Goal: Task Accomplishment & Management: Manage account settings

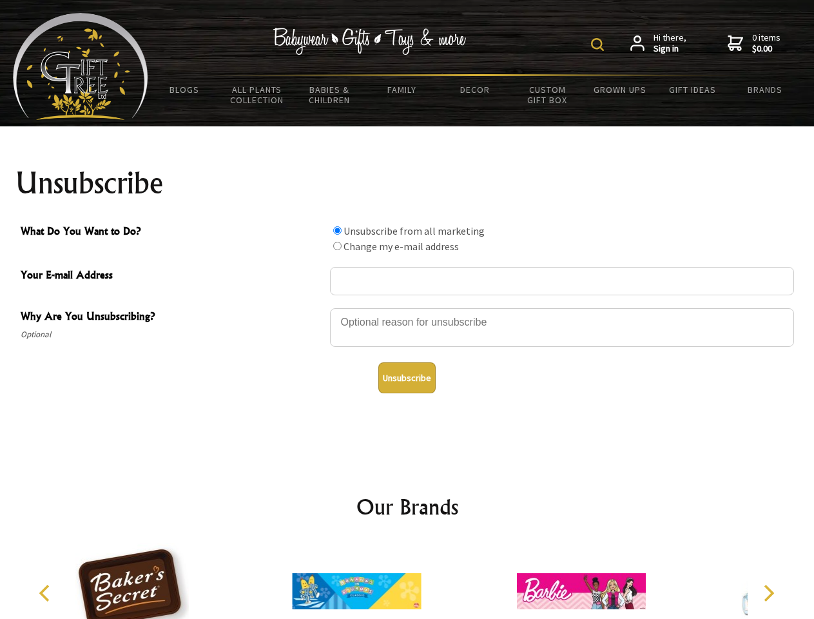
click at [600, 44] on img at bounding box center [597, 44] width 13 height 13
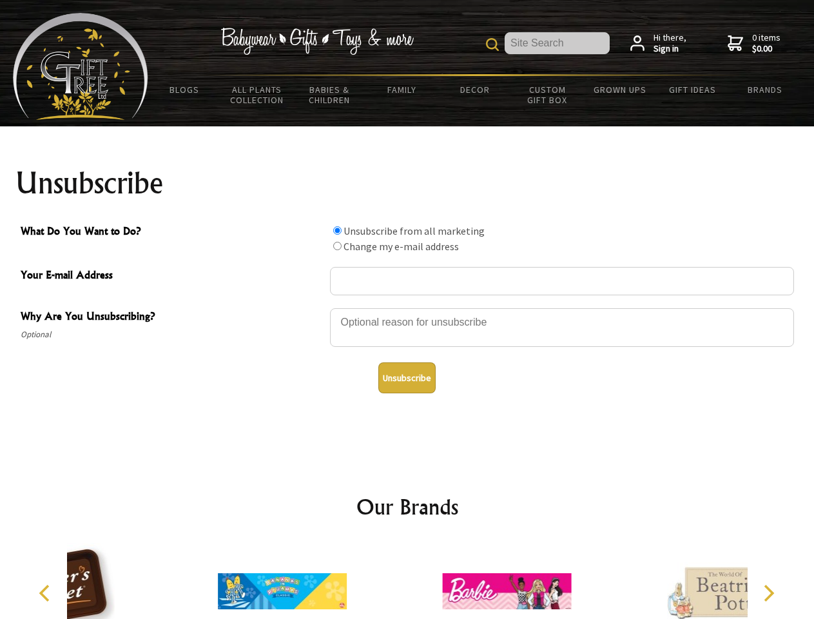
click at [408, 308] on div at bounding box center [562, 329] width 464 height 45
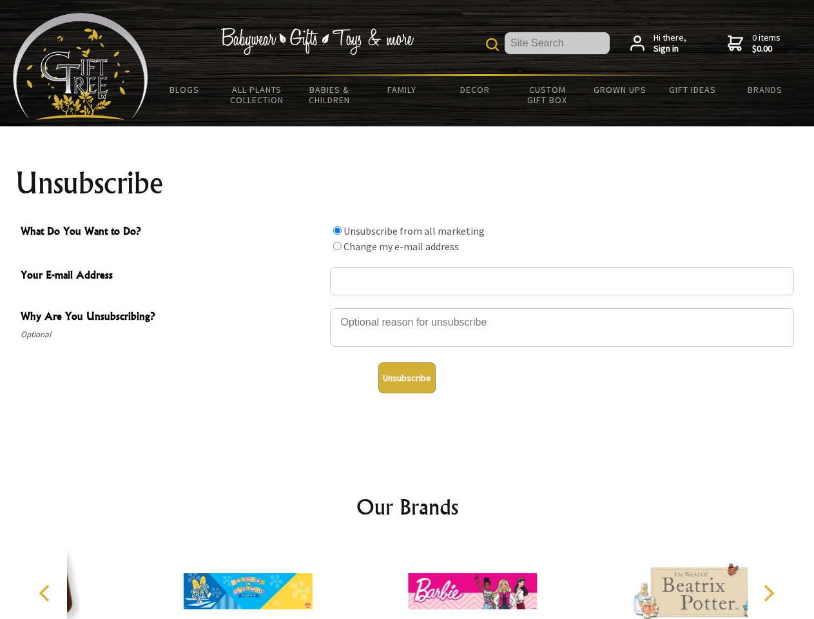
click at [337, 230] on input "What Do You Want to Do?" at bounding box center [337, 230] width 8 height 8
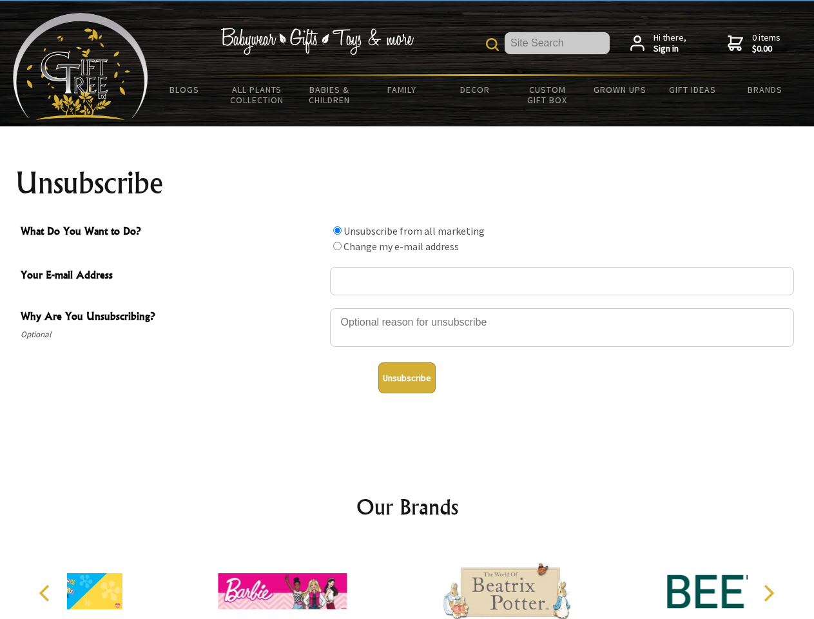
click at [337, 246] on input "What Do You Want to Do?" at bounding box center [337, 246] width 8 height 8
radio input "true"
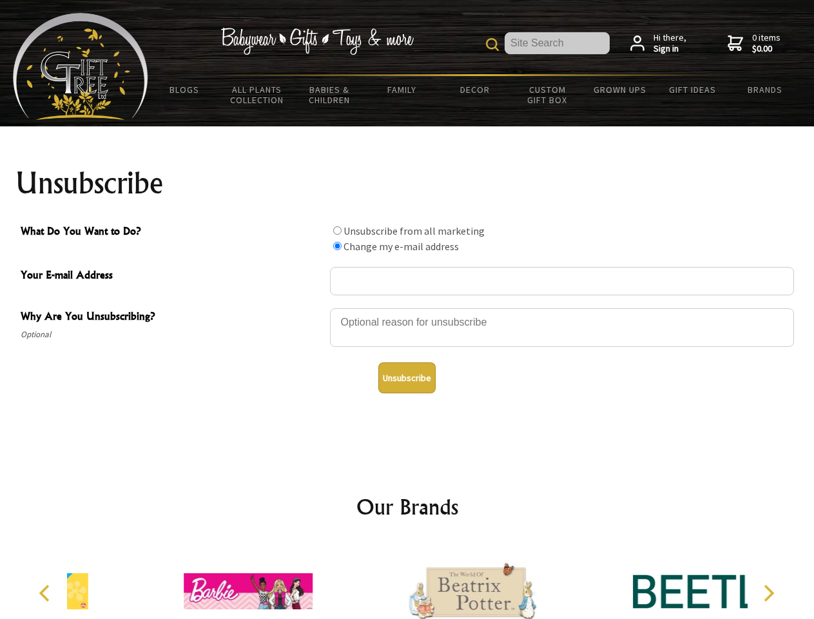
click at [407, 378] on button "Unsubscribe" at bounding box center [407, 377] width 57 height 31
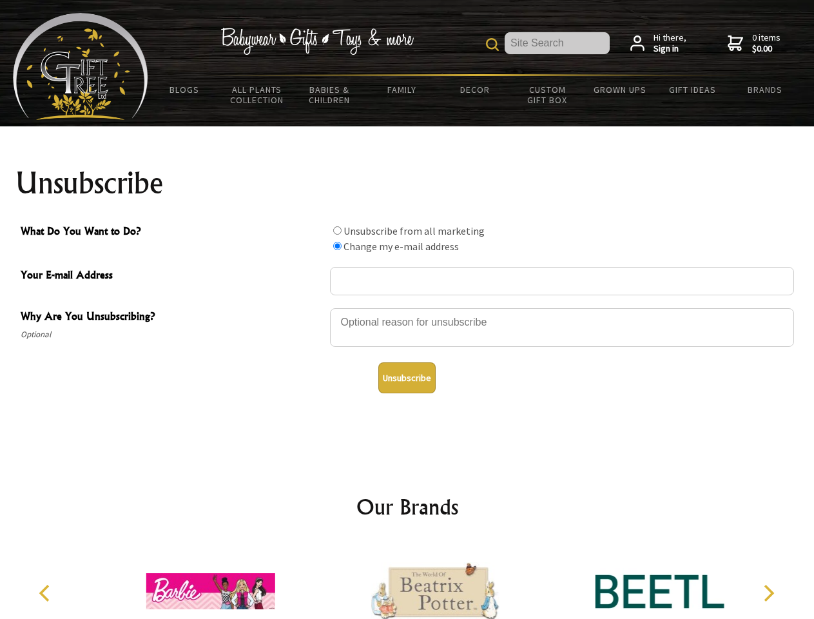
click at [46, 593] on icon "Previous" at bounding box center [45, 593] width 17 height 17
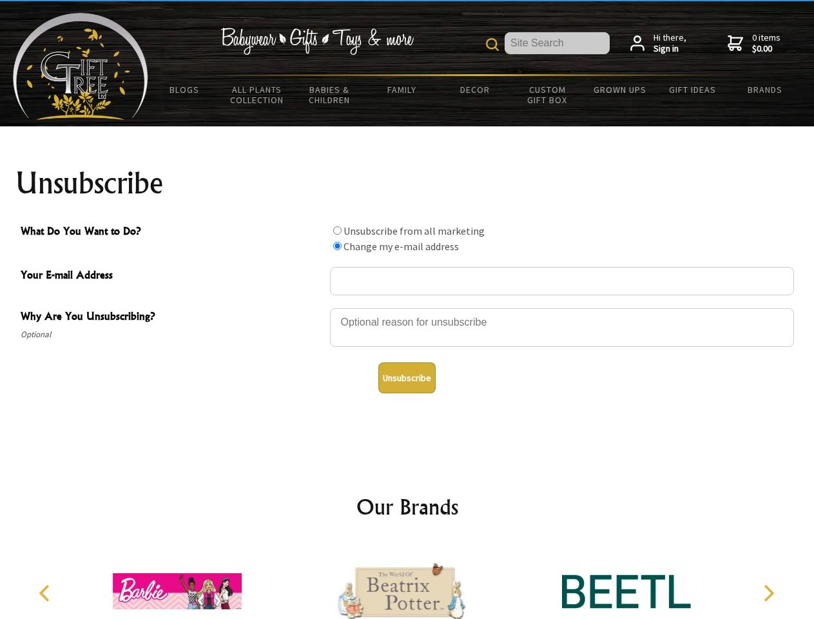
click at [769, 593] on icon "Next" at bounding box center [768, 593] width 17 height 17
